Goal: Go to known website: Access a specific website the user already knows

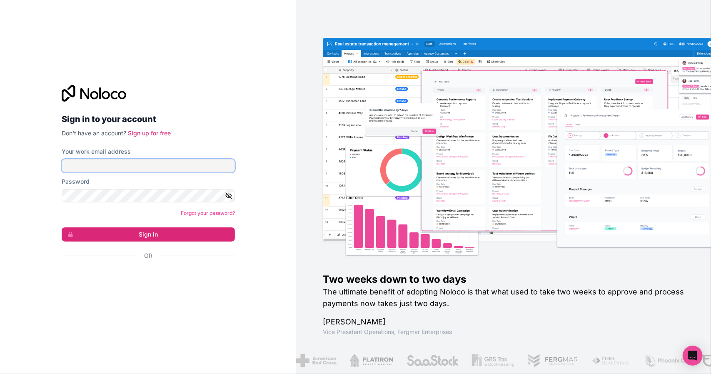
click at [191, 167] on input "Your work email address" at bounding box center [148, 165] width 173 height 13
type input "[PERSON_NAME][EMAIL_ADDRESS][DOMAIN_NAME]"
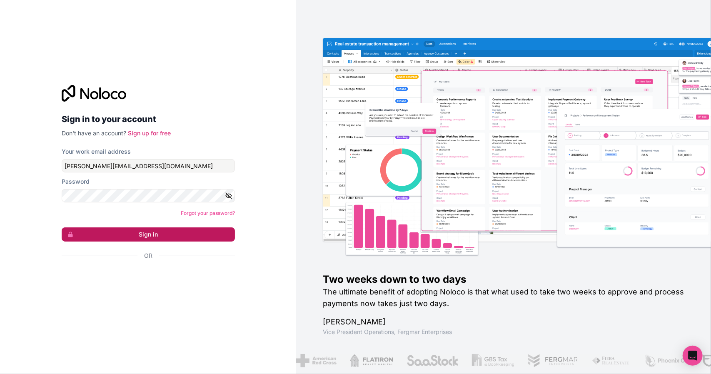
click at [188, 235] on button "Sign in" at bounding box center [148, 235] width 173 height 14
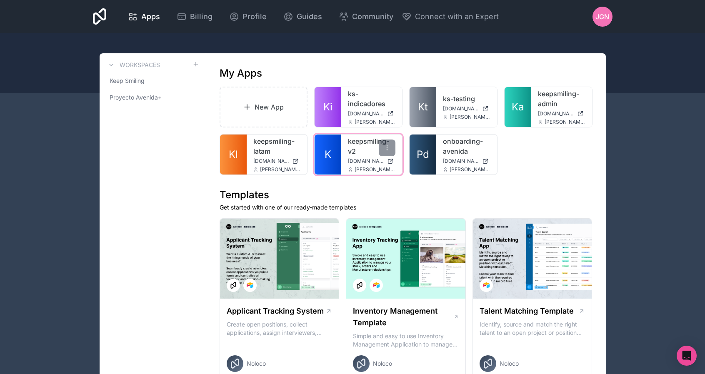
click at [336, 141] on link "K" at bounding box center [328, 155] width 27 height 40
